Goal: Information Seeking & Learning: Learn about a topic

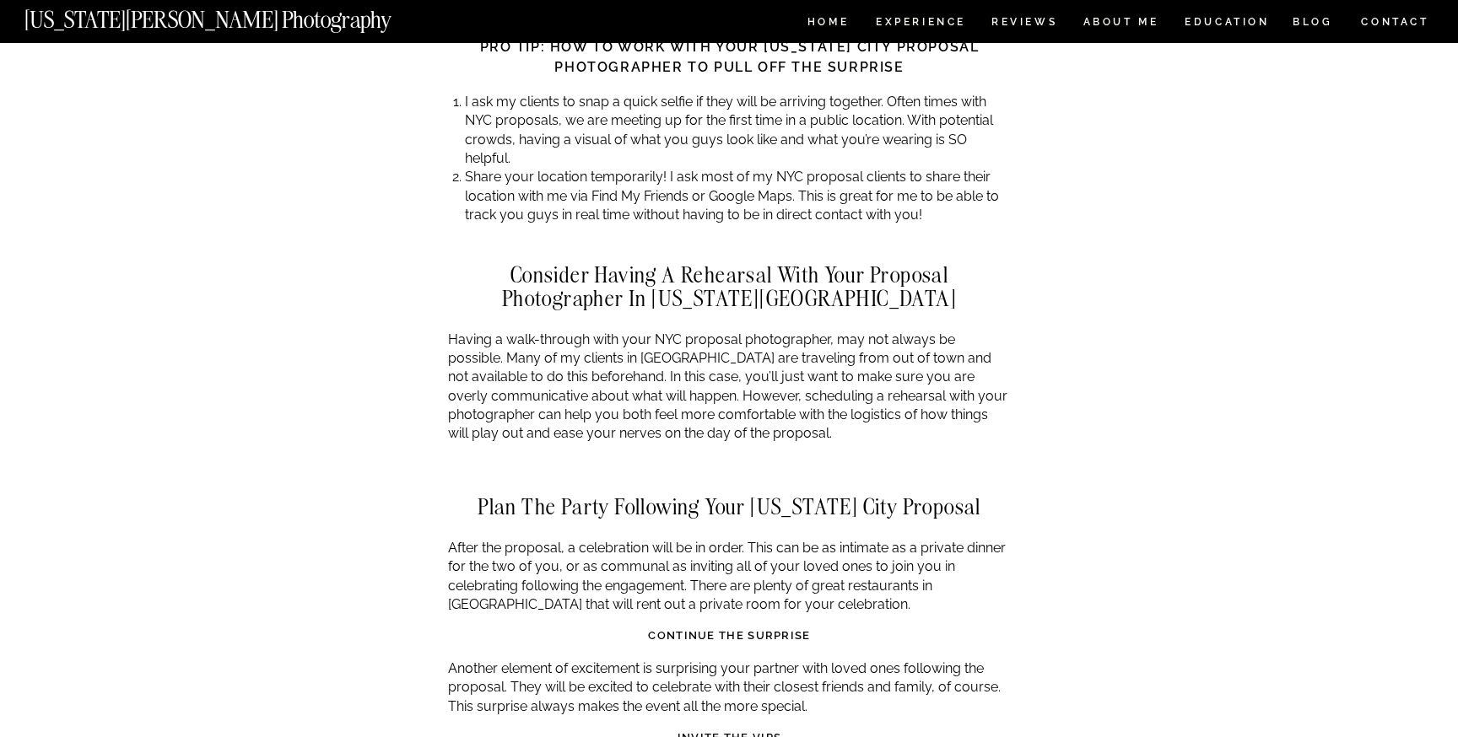
scroll to position [4864, 0]
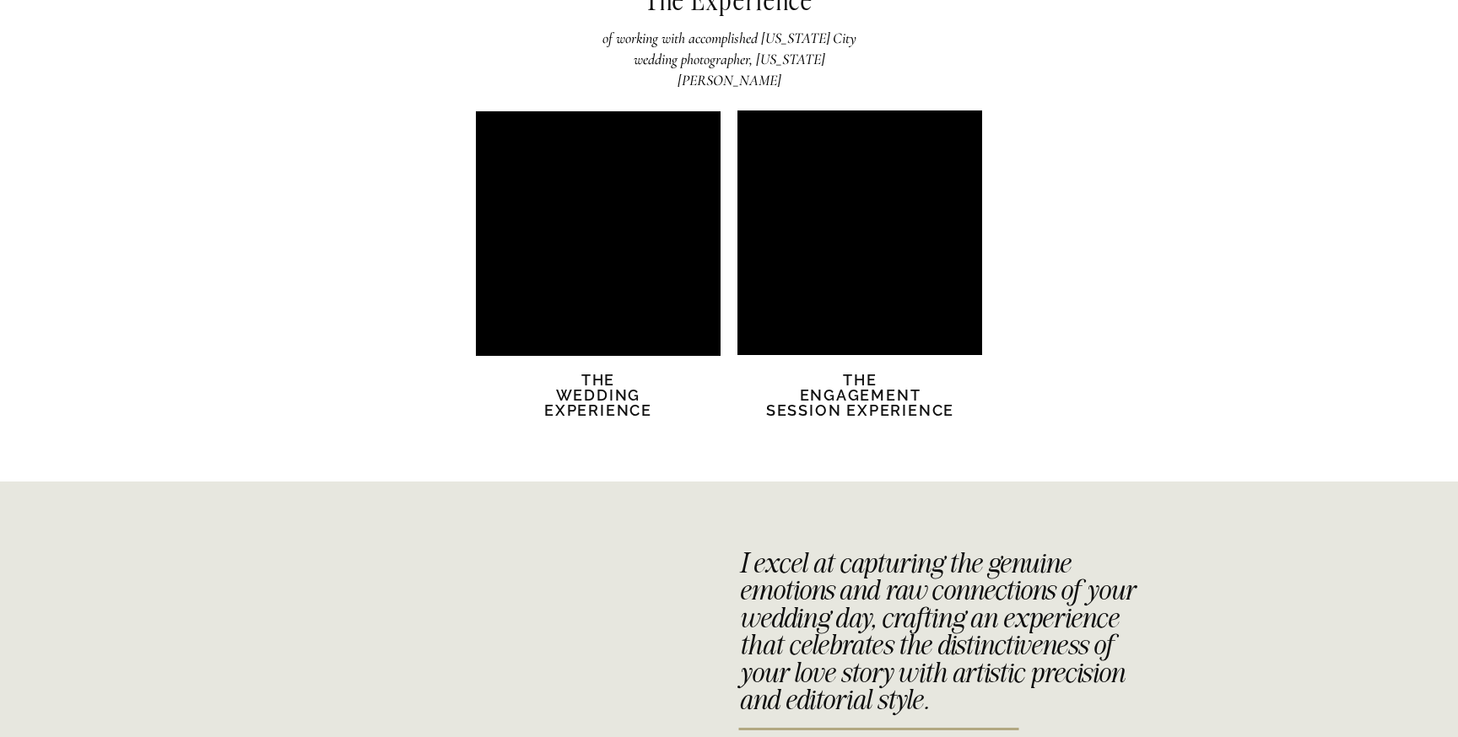
scroll to position [3304, 0]
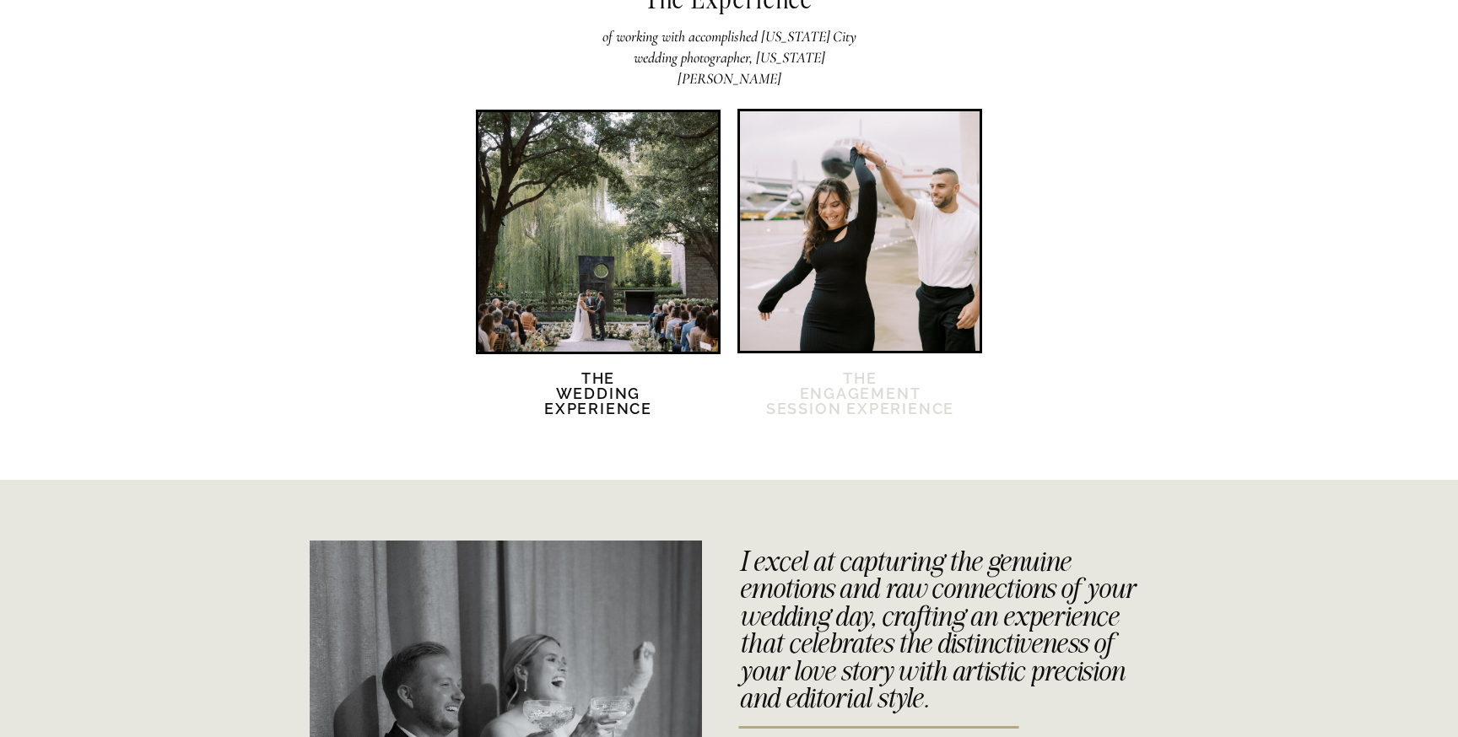
click at [888, 400] on h2 "The Engagement session Experience" at bounding box center [859, 404] width 191 height 66
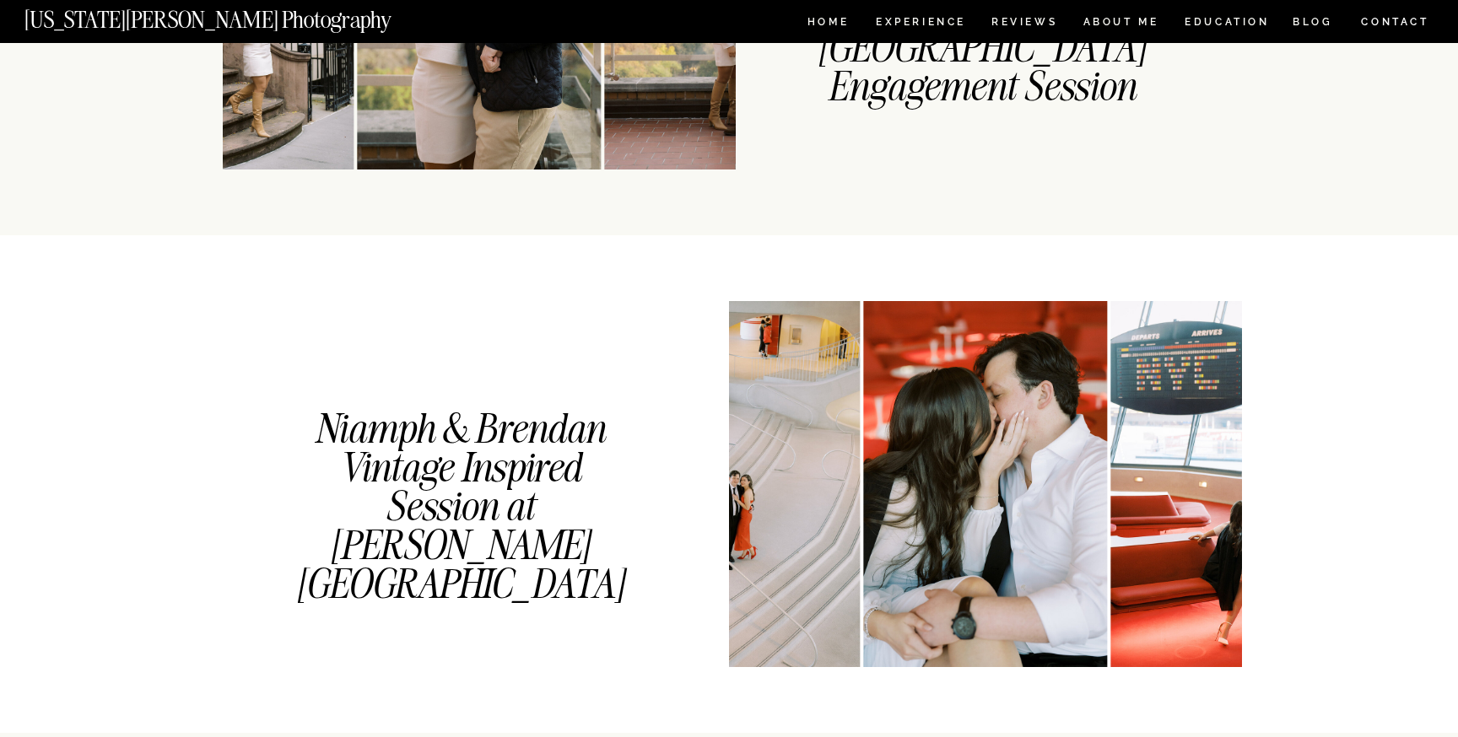
scroll to position [1664, 0]
